Goal: Use online tool/utility: Utilize a website feature to perform a specific function

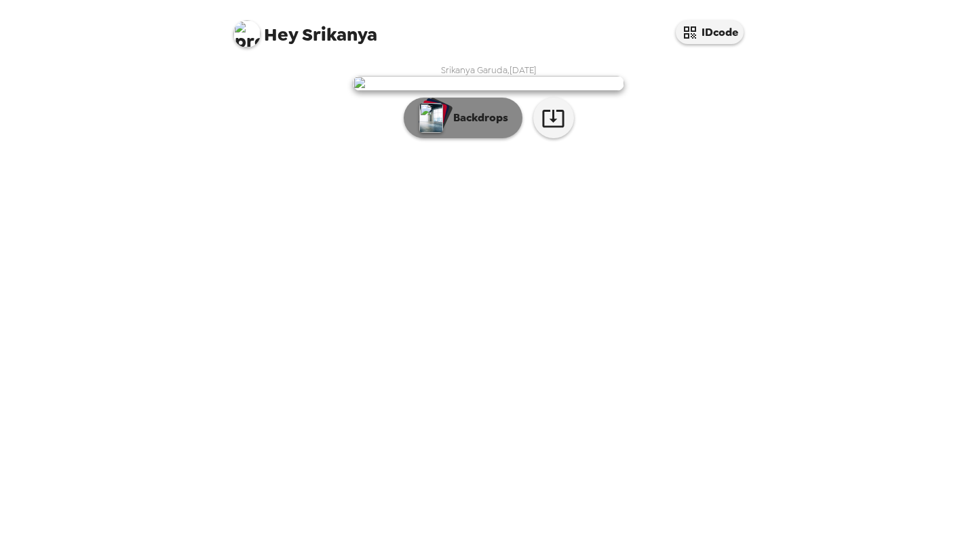
click at [490, 126] on p "Backdrops" at bounding box center [477, 118] width 62 height 16
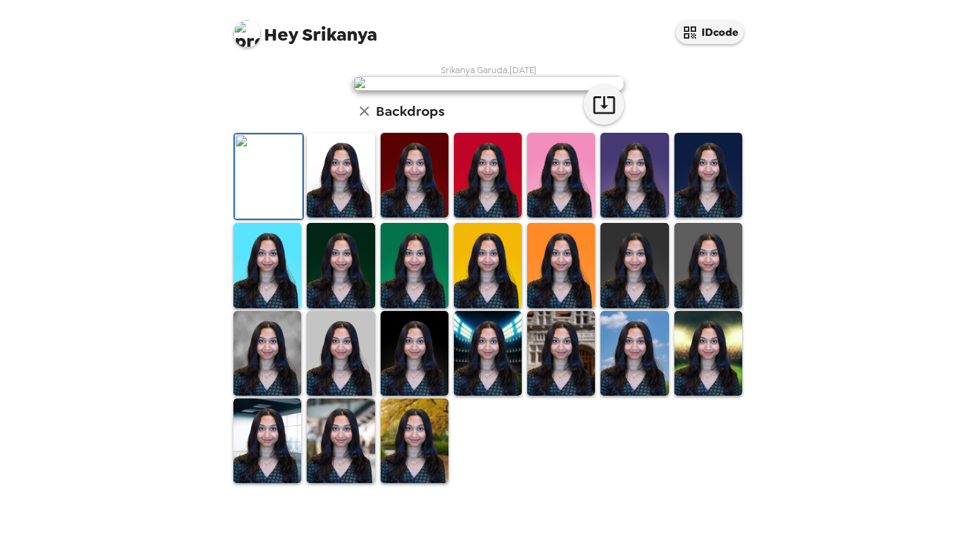
scroll to position [264, 0]
click at [355, 484] on img at bounding box center [341, 441] width 68 height 85
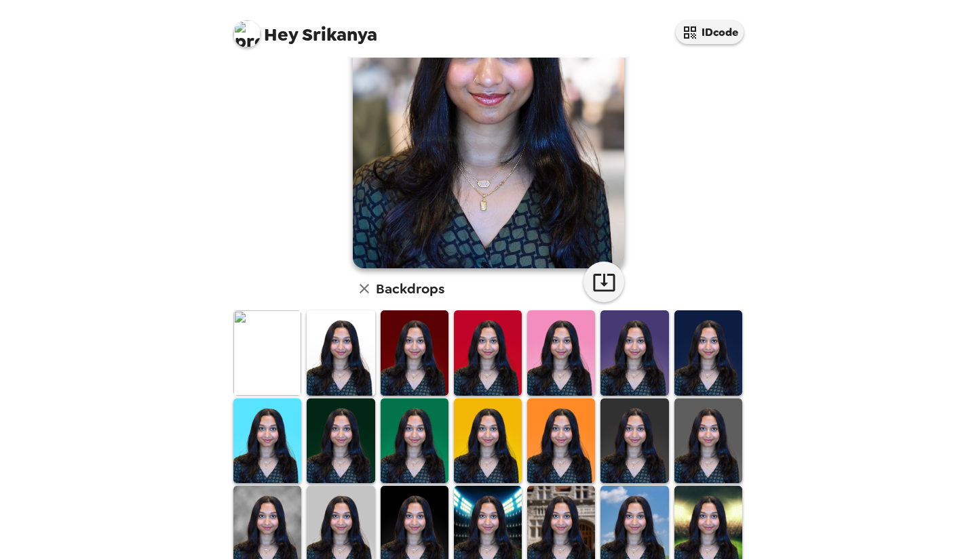
scroll to position [160, 0]
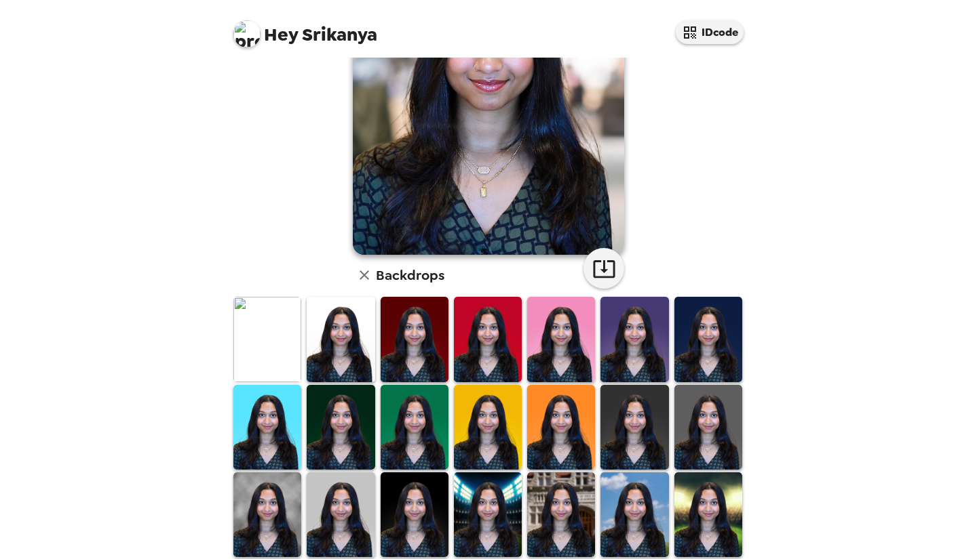
click at [284, 340] on img at bounding box center [267, 339] width 68 height 85
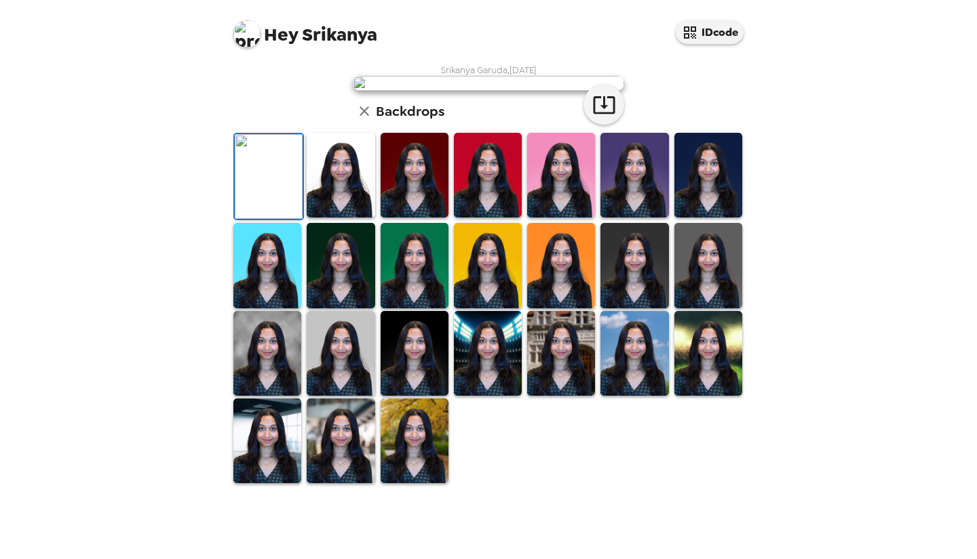
scroll to position [30, 0]
click at [597, 117] on icon "button" at bounding box center [604, 105] width 24 height 24
click at [336, 218] on img at bounding box center [341, 175] width 68 height 85
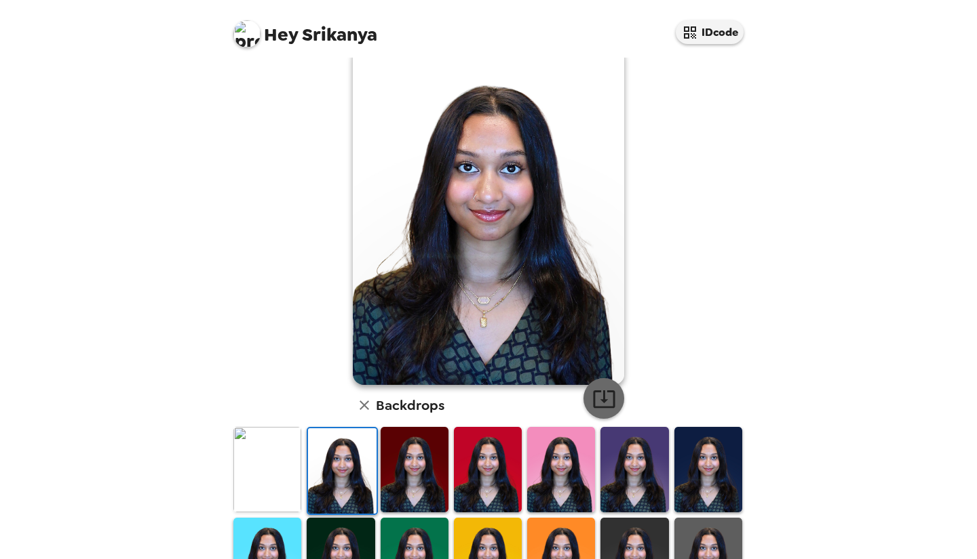
click at [583, 392] on button "button" at bounding box center [603, 398] width 41 height 41
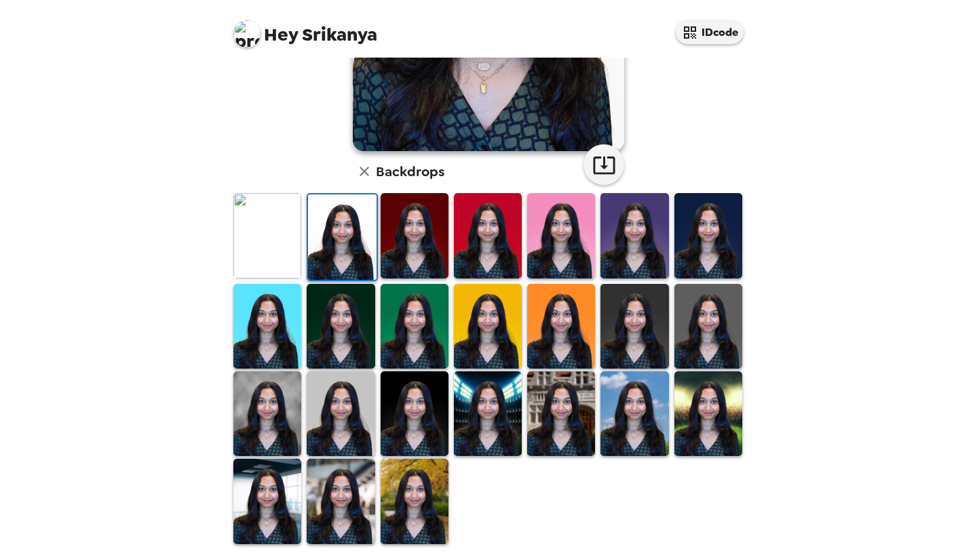
click at [254, 480] on img at bounding box center [267, 501] width 68 height 85
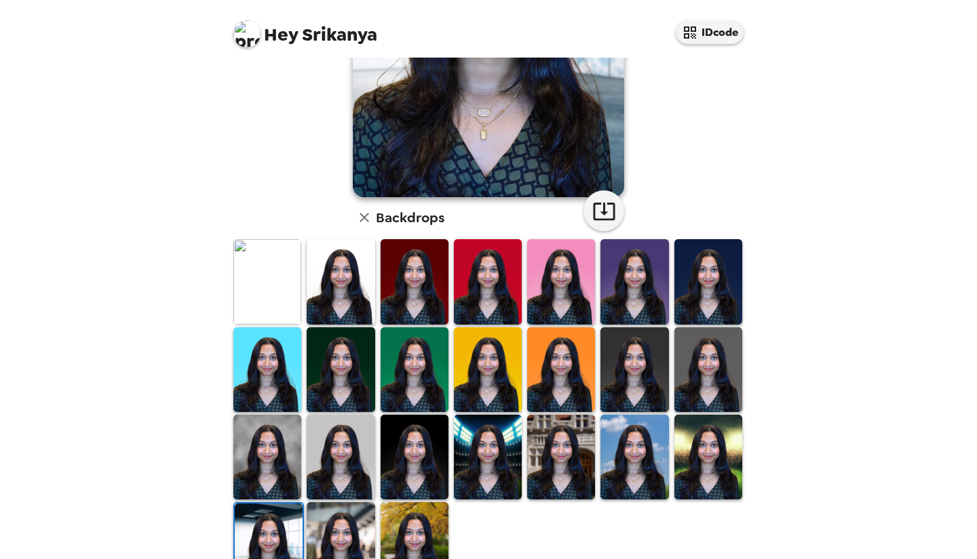
scroll to position [239, 0]
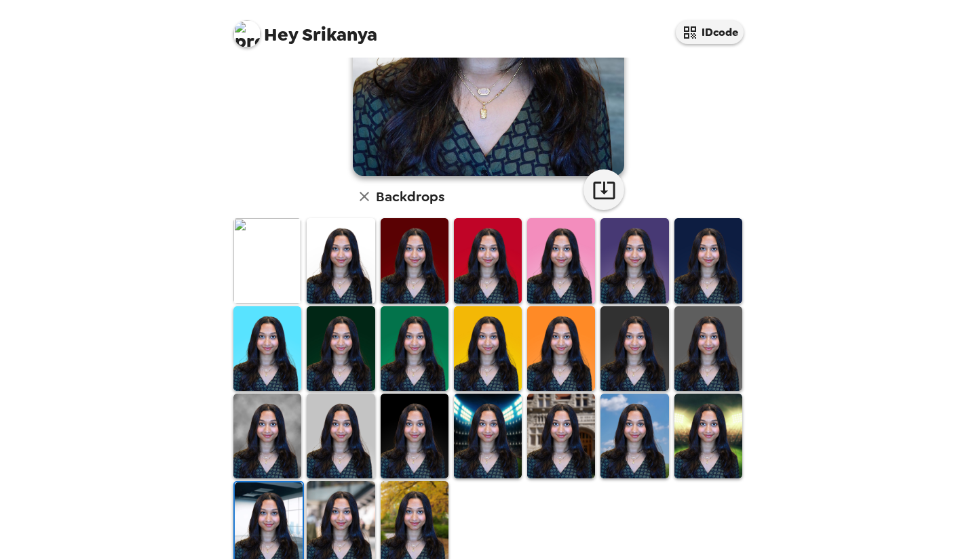
click at [231, 435] on div at bounding box center [267, 436] width 73 height 87
click at [281, 433] on img at bounding box center [267, 436] width 68 height 85
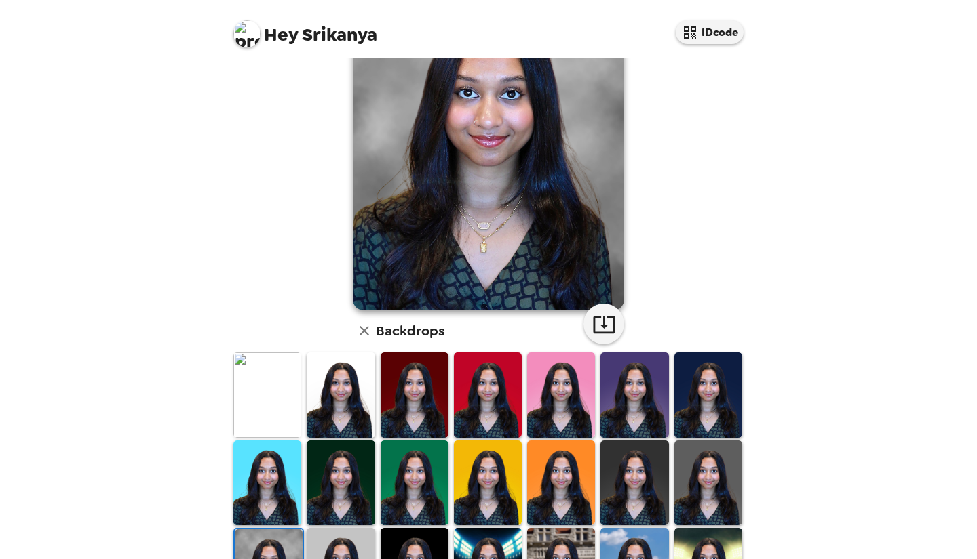
scroll to position [264, 0]
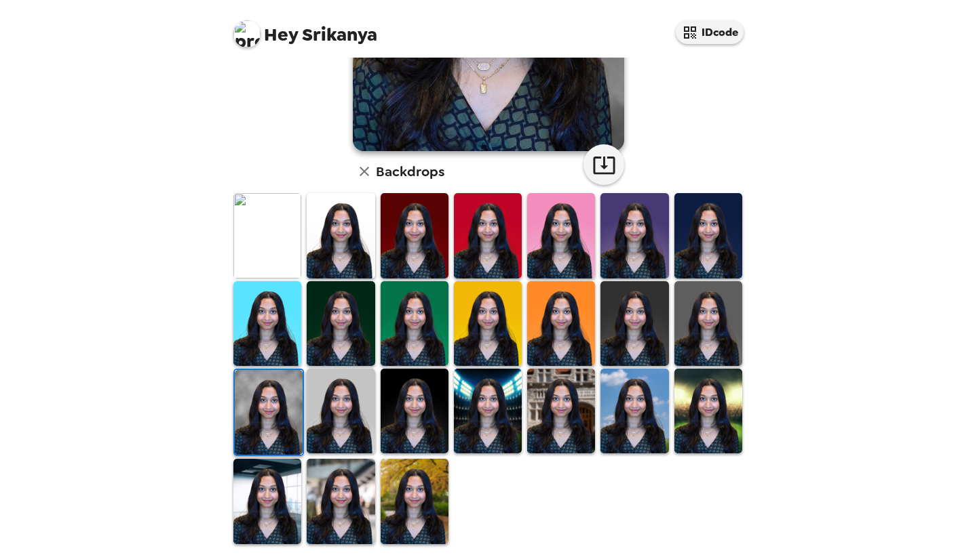
click at [321, 501] on img at bounding box center [341, 501] width 68 height 85
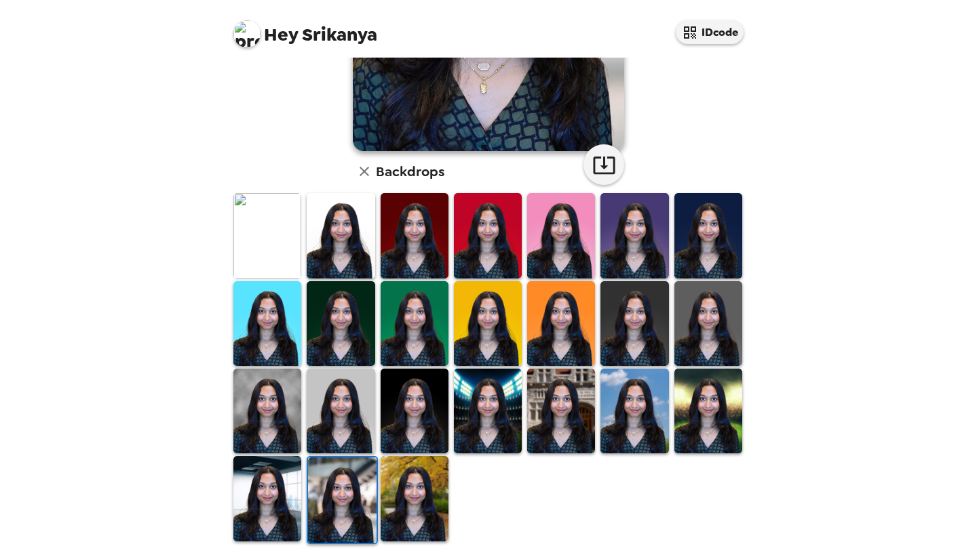
scroll to position [0, 0]
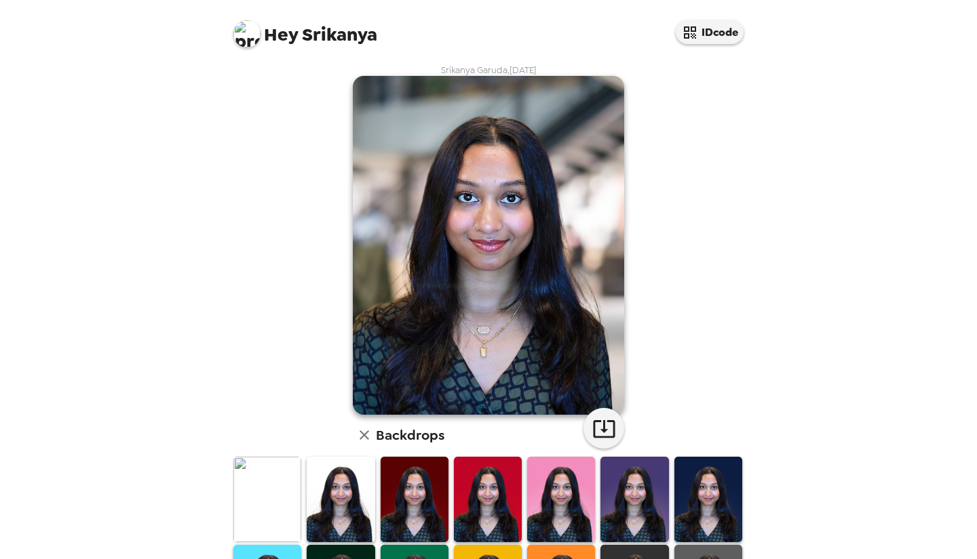
click at [422, 353] on img at bounding box center [488, 245] width 271 height 339
click at [592, 437] on icon "button" at bounding box center [604, 429] width 24 height 24
